Goal: Contribute content

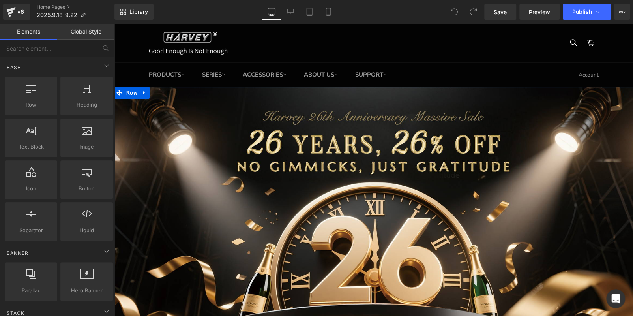
scroll to position [315, 0]
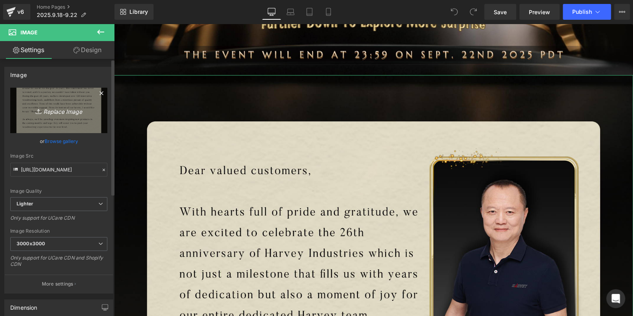
click at [63, 106] on icon "Replace Image" at bounding box center [58, 110] width 63 height 10
type input "C:\fakepath\edm_02.jpg"
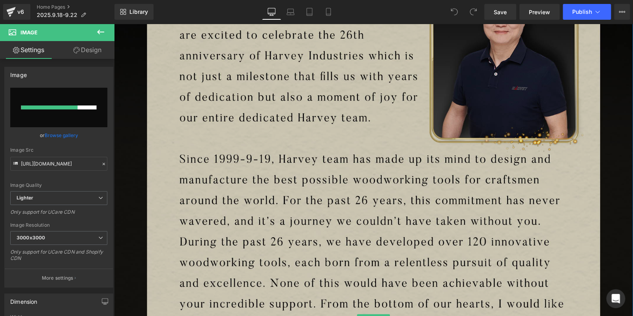
scroll to position [0, 0]
type input "[URL][DOMAIN_NAME]"
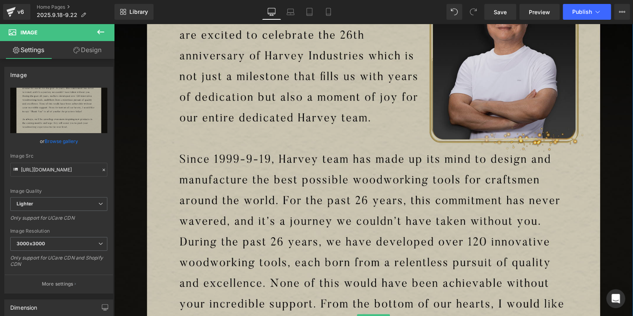
click at [548, 73] on img at bounding box center [373, 318] width 519 height 881
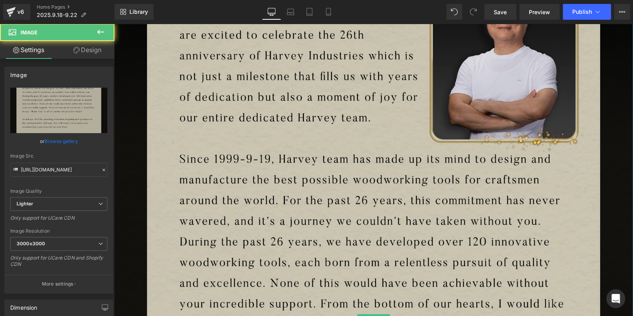
scroll to position [434, 0]
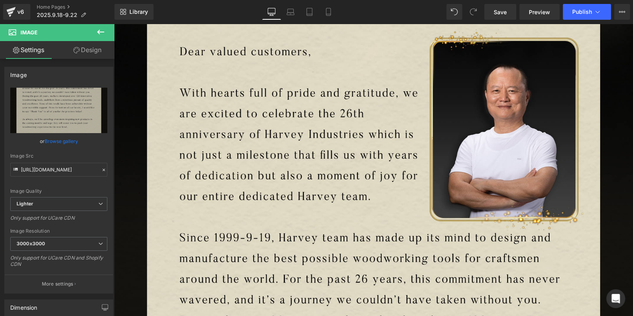
click at [577, 3] on div "Library Desktop Desktop Laptop Tablet Mobile Save Preview Publish Scheduled Vie…" at bounding box center [373, 12] width 519 height 24
click at [577, 9] on span "Publish" at bounding box center [582, 12] width 20 height 6
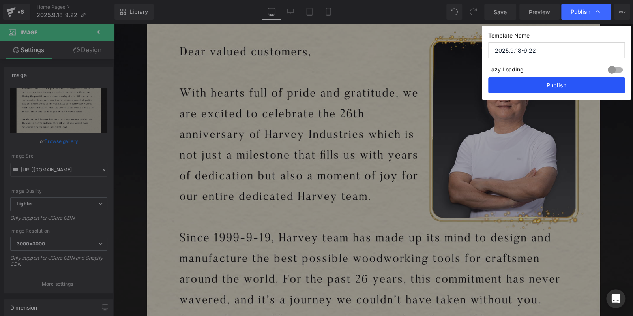
click at [554, 82] on button "Publish" at bounding box center [556, 85] width 137 height 16
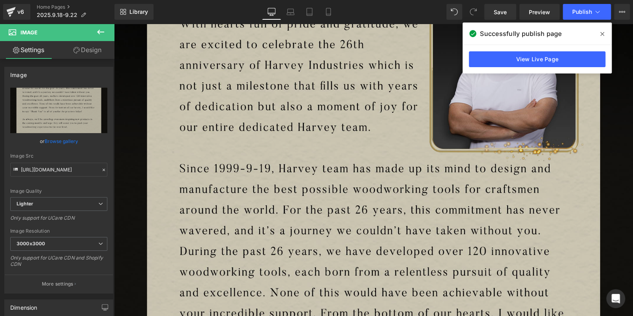
scroll to position [395, 0]
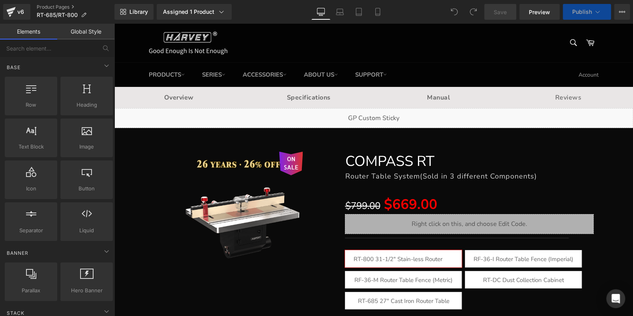
scroll to position [39, 0]
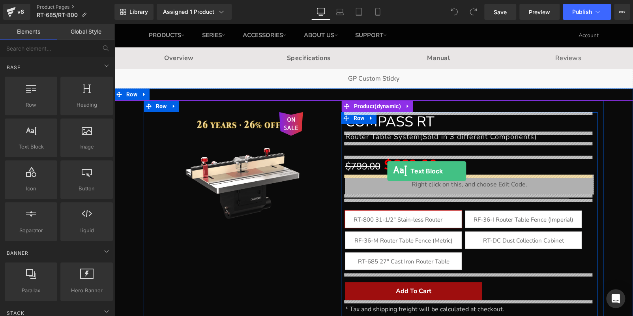
drag, startPoint x: 160, startPoint y: 166, endPoint x: 387, endPoint y: 171, distance: 227.4
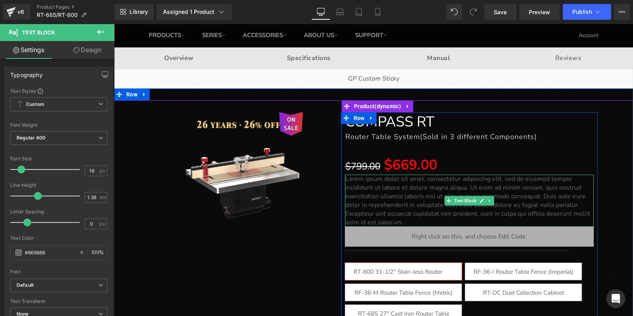
click at [410, 200] on p "Lorem ipsum dolor sit amet, consectetur adipiscing elit, sed do eiusmod tempor …" at bounding box center [469, 200] width 249 height 52
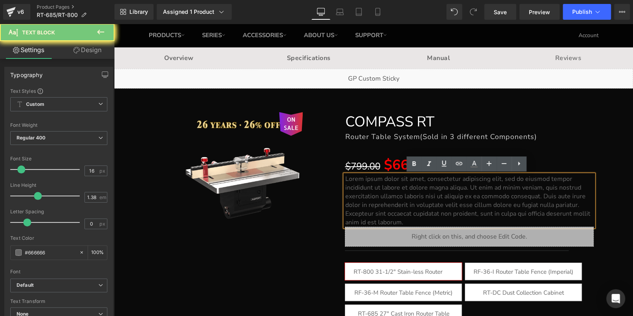
click at [410, 200] on p "Lorem ipsum dolor sit amet, consectetur adipiscing elit, sed do eiusmod tempor …" at bounding box center [469, 200] width 249 height 52
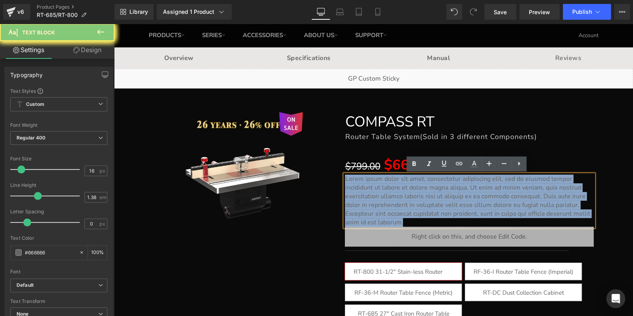
click at [410, 200] on p "Lorem ipsum dolor sit amet, consectetur adipiscing elit, sed do eiusmod tempor …" at bounding box center [469, 200] width 249 height 52
paste div "To enrich screen reader interactions, please activate Accessibility in Grammarl…"
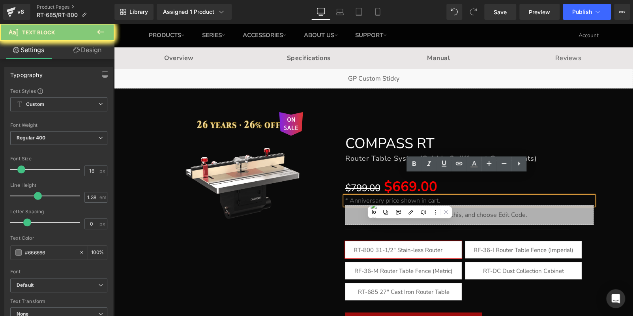
scroll to position [61, 0]
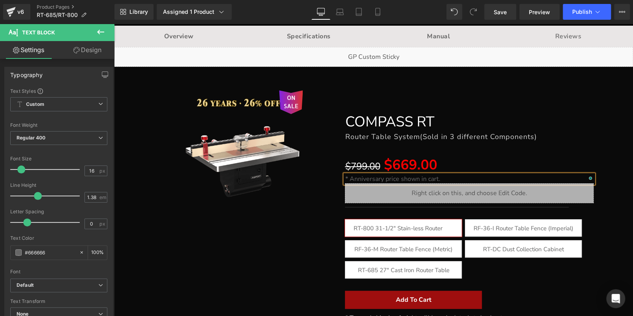
click at [387, 176] on p "* Anniversary price shown in cart." at bounding box center [469, 178] width 249 height 9
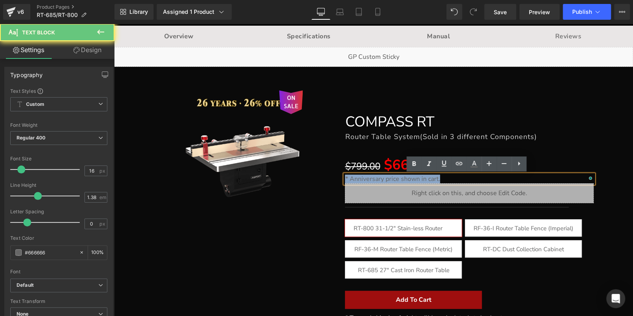
click at [387, 176] on p "* Anniversary price shown in cart." at bounding box center [469, 178] width 249 height 9
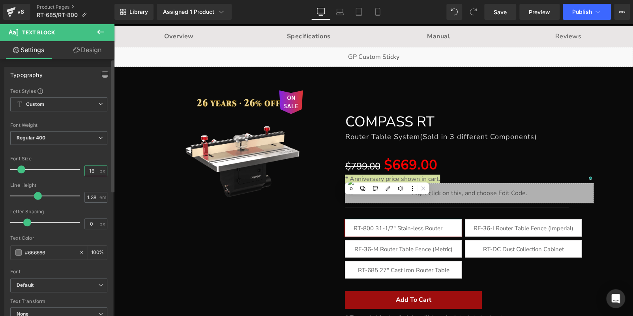
click at [89, 169] on input "16" at bounding box center [92, 171] width 14 height 10
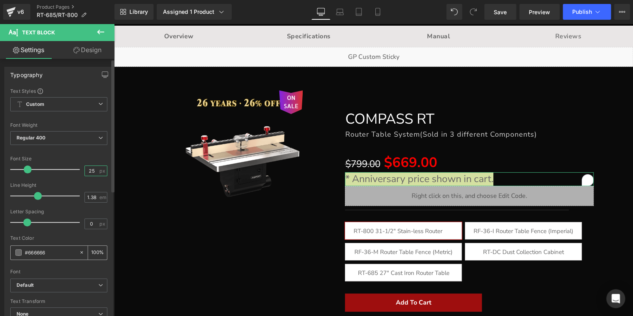
type input "25"
click at [15, 253] on span at bounding box center [18, 252] width 6 height 6
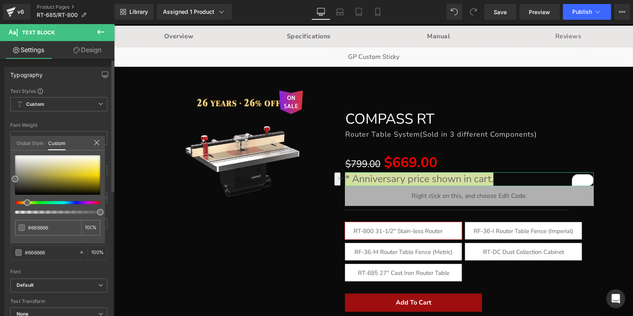
drag, startPoint x: 19, startPoint y: 200, endPoint x: 24, endPoint y: 201, distance: 4.8
click at [24, 201] on div at bounding box center [54, 202] width 85 height 3
type input "#bca823"
type input "#ccb314"
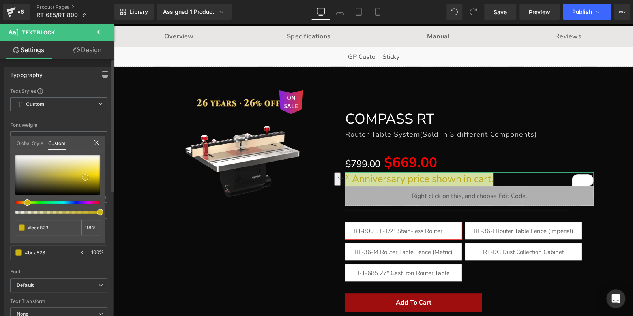
type input "#ccb314"
type input "#dabe05"
type input "#e2c403"
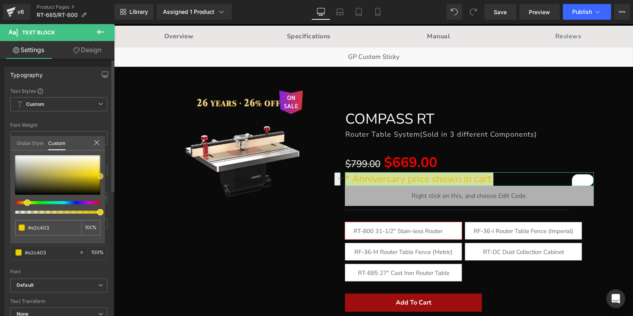
type input "#eacb00"
type input "#f4d400"
type input "#efcf00"
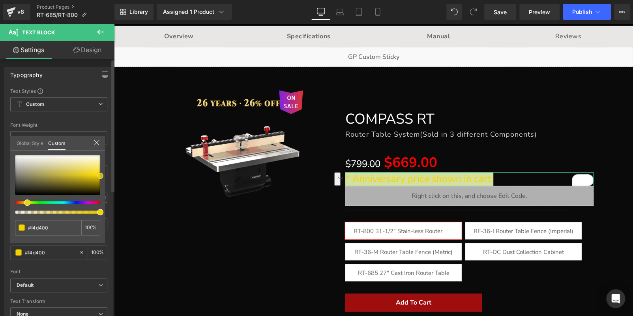
type input "#efcf00"
type input "#dbbe00"
type input "#d1b500"
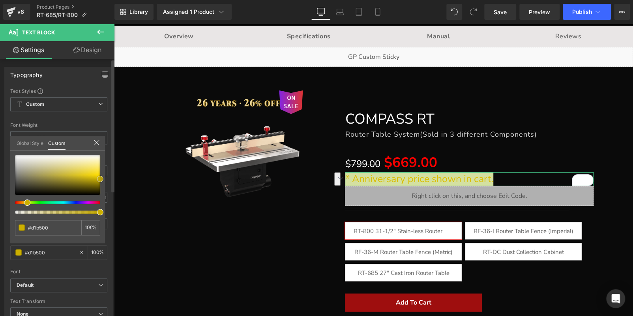
type input "#bca300"
drag, startPoint x: 14, startPoint y: 175, endPoint x: 102, endPoint y: 176, distance: 88.0
click at [102, 176] on div "#bca300 100 %" at bounding box center [57, 199] width 95 height 88
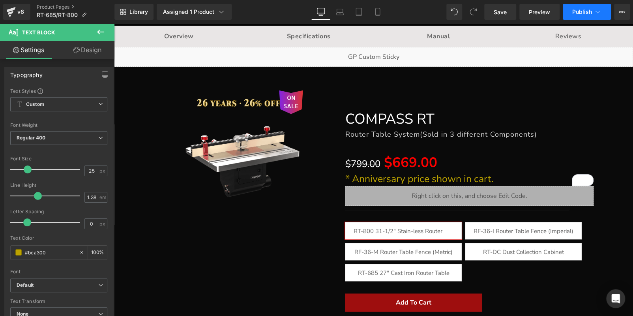
click at [581, 15] on button "Publish" at bounding box center [587, 12] width 48 height 16
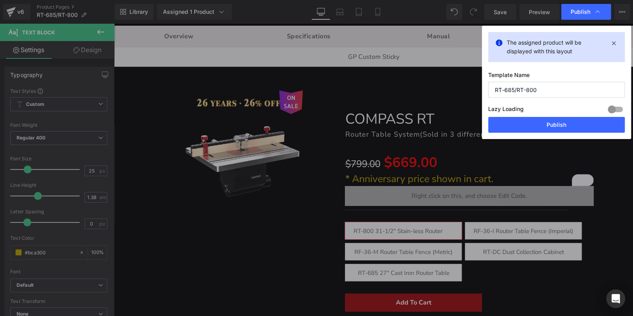
click at [537, 115] on div "Lazy Loading Build Upgrade plan to unlock" at bounding box center [556, 110] width 137 height 13
click at [537, 121] on button "Publish" at bounding box center [556, 125] width 137 height 16
